Goal: Task Accomplishment & Management: Use online tool/utility

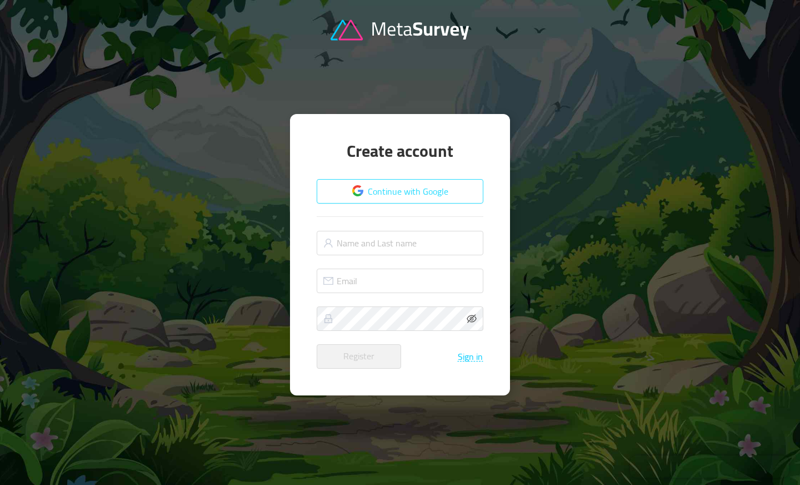
click at [402, 188] on button "Continue with Google" at bounding box center [400, 191] width 167 height 24
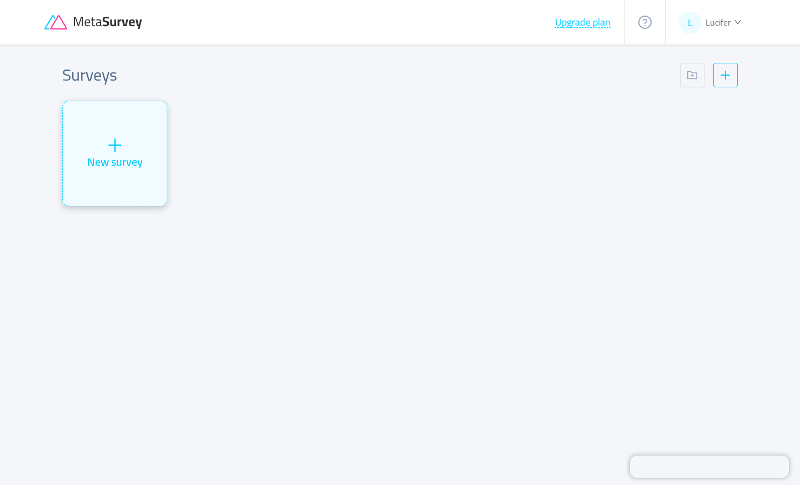
click at [79, 152] on div "New survey" at bounding box center [115, 153] width 104 height 104
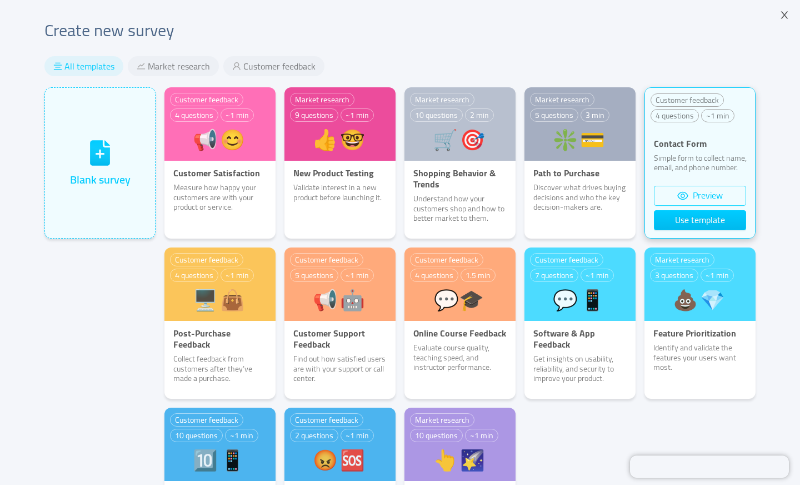
click at [702, 196] on button "Preview" at bounding box center [700, 196] width 92 height 20
click at [701, 222] on button "Use template" at bounding box center [700, 220] width 92 height 20
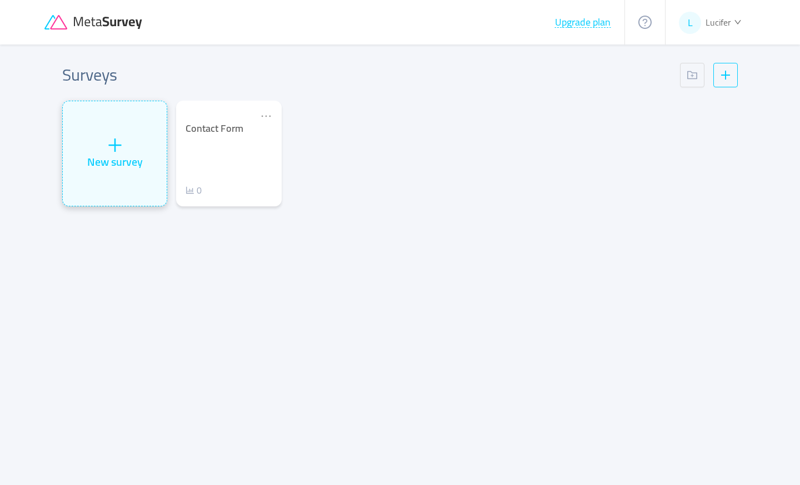
click at [146, 158] on div "New survey" at bounding box center [115, 153] width 104 height 104
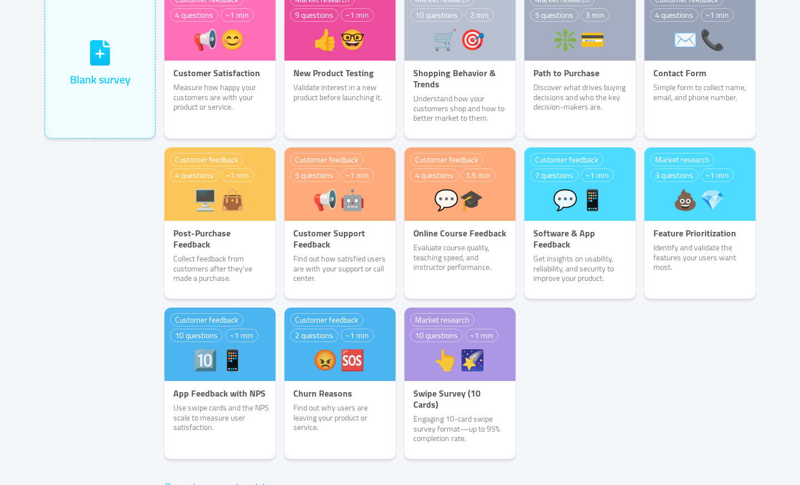
scroll to position [150, 0]
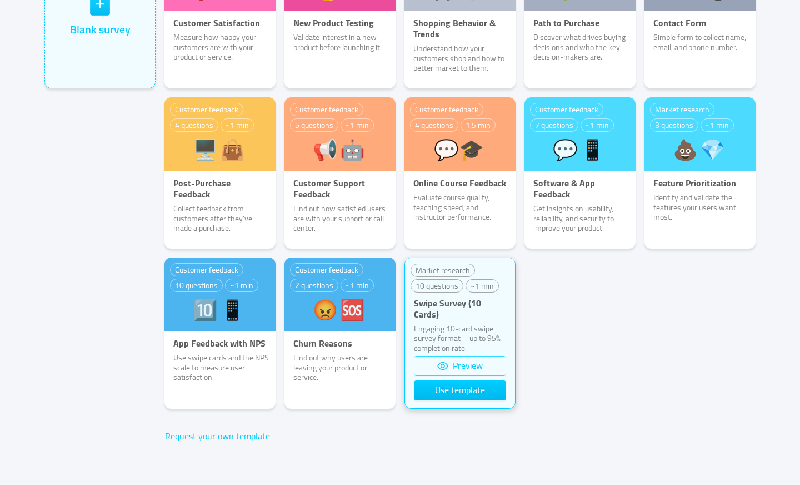
click at [453, 370] on button "Preview" at bounding box center [460, 366] width 92 height 20
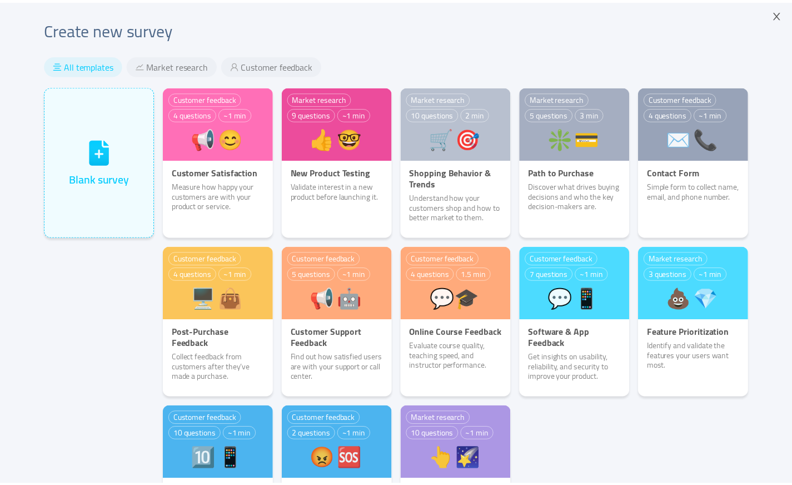
scroll to position [0, 0]
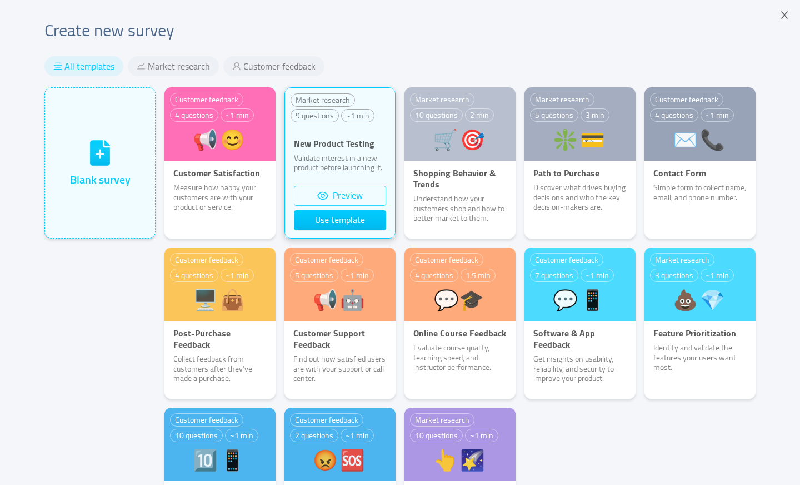
click at [337, 200] on button "Preview" at bounding box center [340, 196] width 92 height 20
click at [331, 220] on button "Use template" at bounding box center [340, 220] width 92 height 20
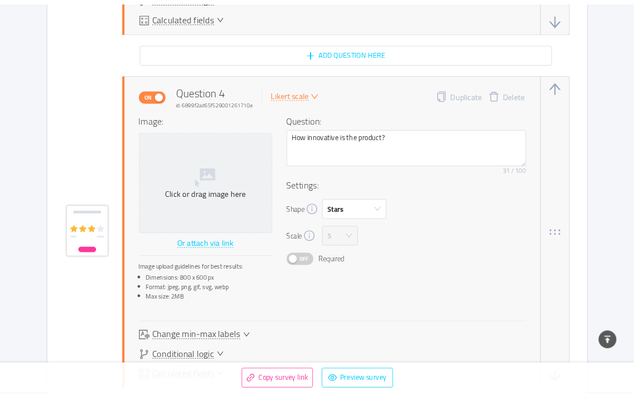
scroll to position [1847, 0]
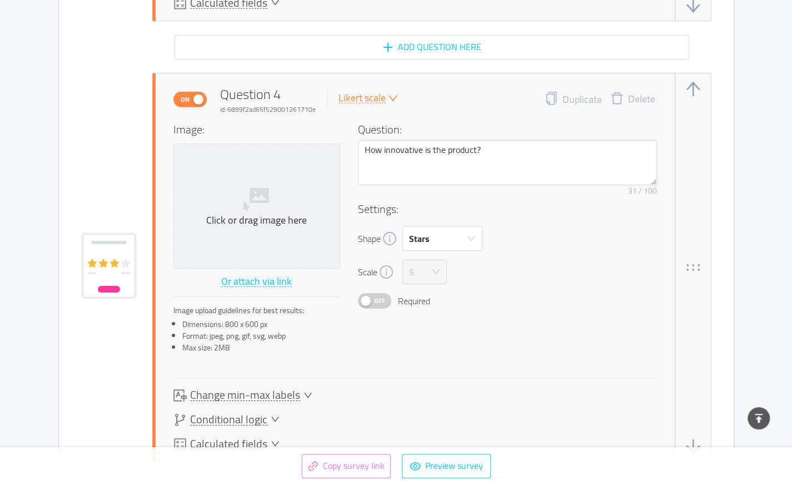
click at [354, 460] on button "Copy survey link" at bounding box center [346, 465] width 89 height 24
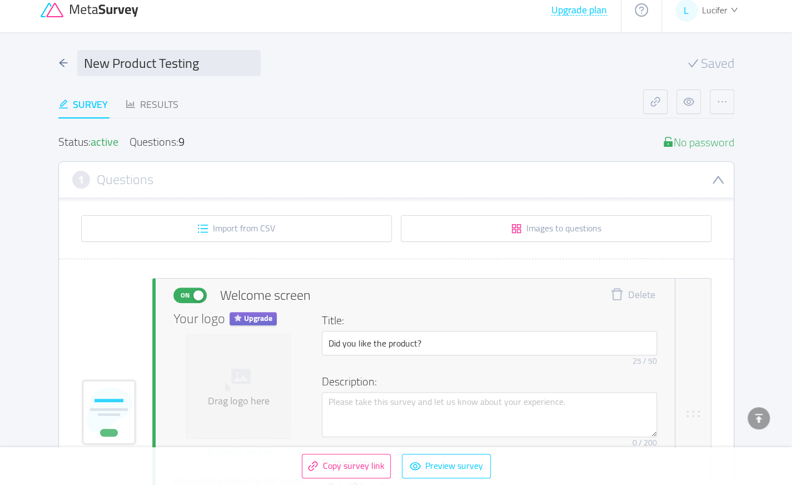
scroll to position [0, 0]
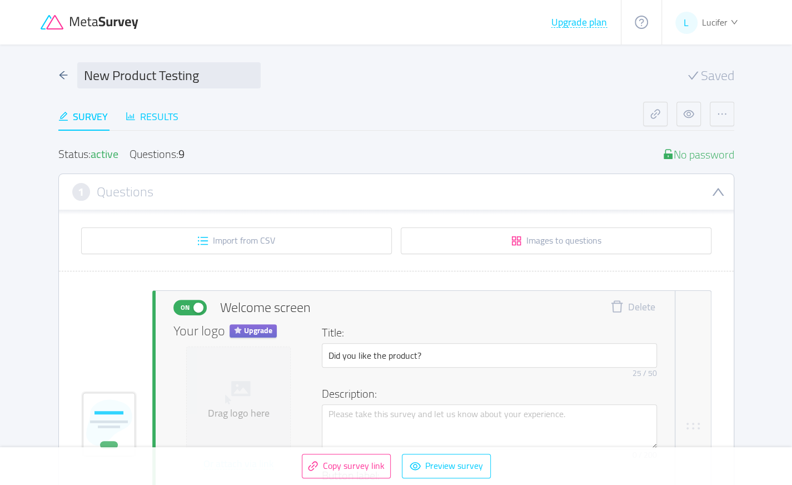
click at [152, 117] on div "Results" at bounding box center [152, 116] width 53 height 15
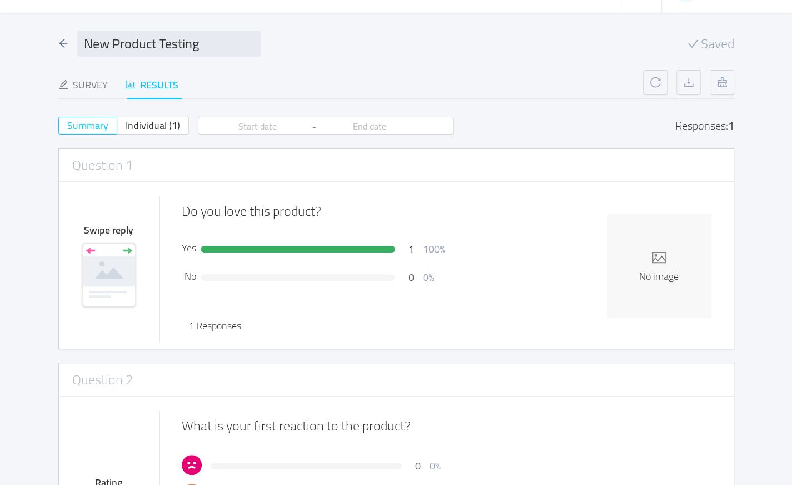
scroll to position [31, 0]
click at [155, 124] on span "Individual (1)" at bounding box center [153, 126] width 54 height 18
click at [126, 129] on input "Individual (1)" at bounding box center [126, 129] width 0 height 0
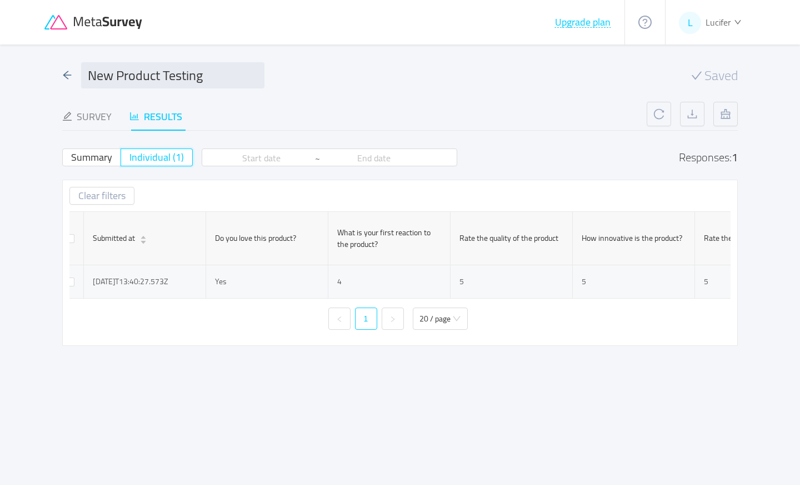
scroll to position [0, 0]
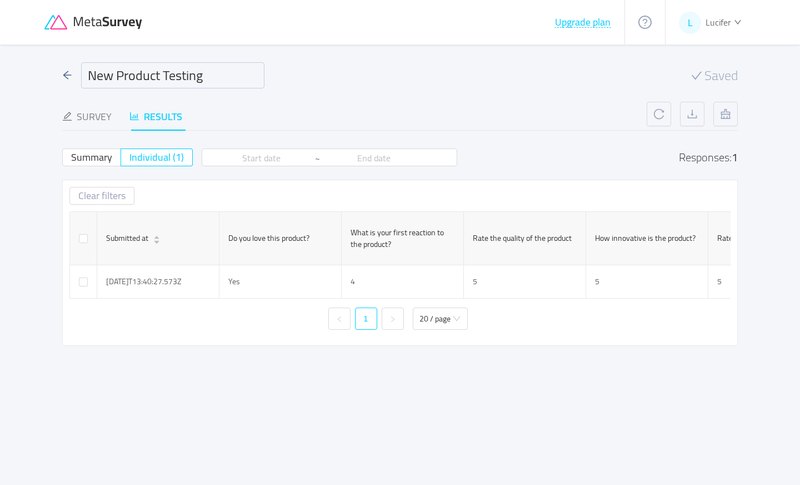
click at [211, 75] on input "New Product Testing" at bounding box center [172, 75] width 183 height 26
